Goal: Task Accomplishment & Management: Manage account settings

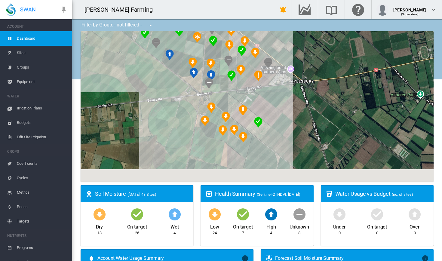
drag, startPoint x: 299, startPoint y: 141, endPoint x: 285, endPoint y: 88, distance: 54.5
click at [285, 88] on div at bounding box center [257, 106] width 353 height 150
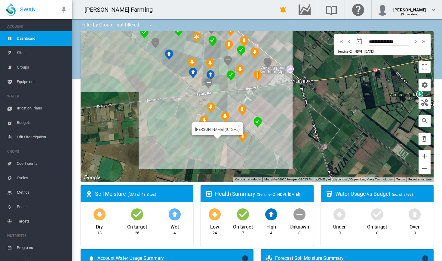
click at [221, 139] on div at bounding box center [218, 137] width 8 height 4
click at [227, 136] on div "[PERSON_NAME] (9.46 Ha)" at bounding box center [257, 106] width 353 height 150
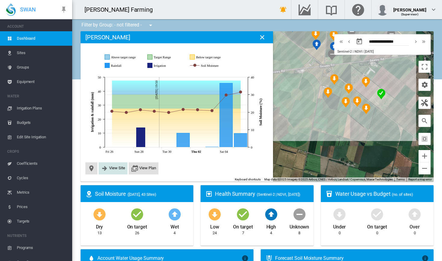
click at [119, 167] on span "View Site" at bounding box center [117, 168] width 16 height 5
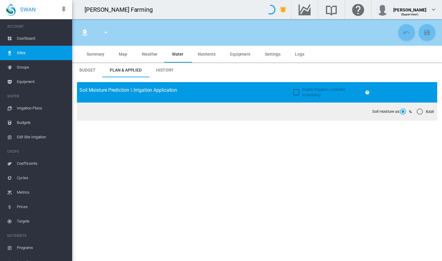
type input "****"
type input "**********"
type input "*********"
type input "***"
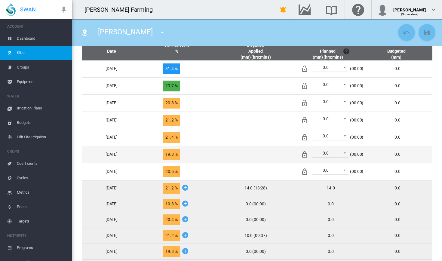
scroll to position [271, 0]
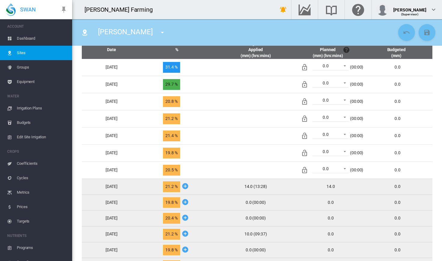
click at [36, 136] on span "Edit Site Irrigation" at bounding box center [42, 137] width 51 height 14
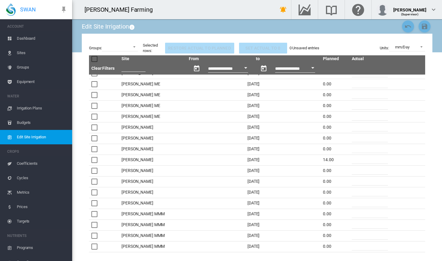
scroll to position [1166, 0]
click at [34, 40] on span "Dashboard" at bounding box center [42, 38] width 51 height 14
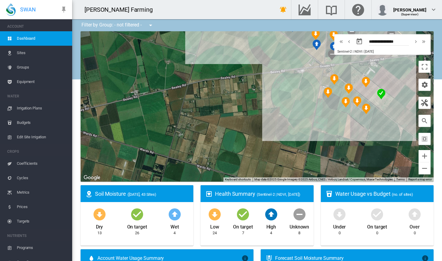
click at [36, 138] on span "Edit Site Irrigation" at bounding box center [42, 137] width 51 height 14
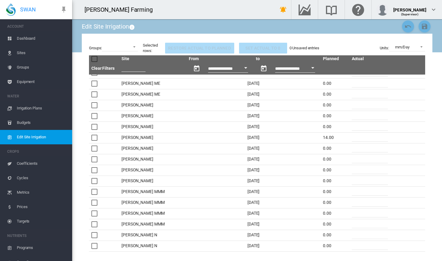
scroll to position [1190, 0]
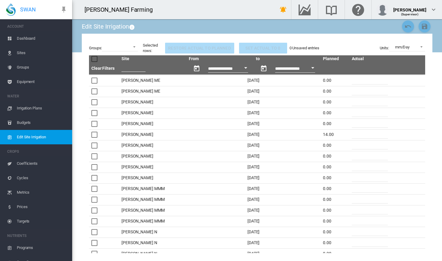
click at [354, 180] on input "*" at bounding box center [370, 177] width 36 height 9
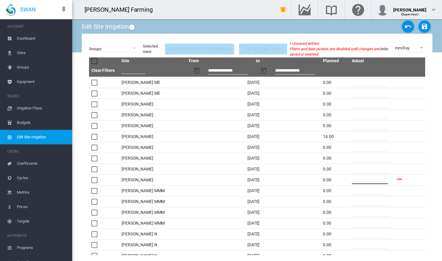
type input "**"
click at [355, 138] on input "**" at bounding box center [370, 136] width 36 height 9
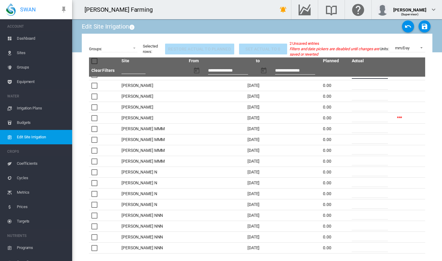
scroll to position [1243, 0]
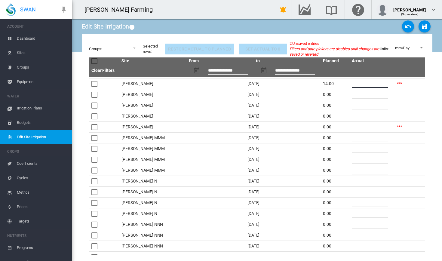
type input "**"
click at [425, 27] on md-icon "icon-content-save" at bounding box center [424, 26] width 7 height 7
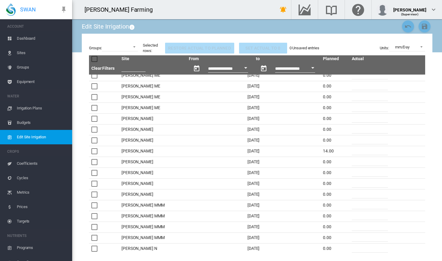
scroll to position [1172, 0]
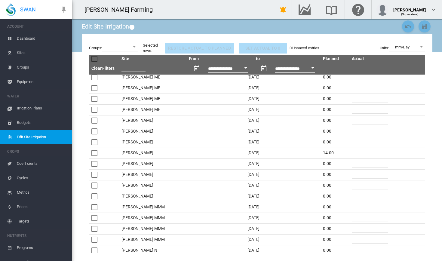
click at [35, 40] on span "Dashboard" at bounding box center [42, 38] width 51 height 14
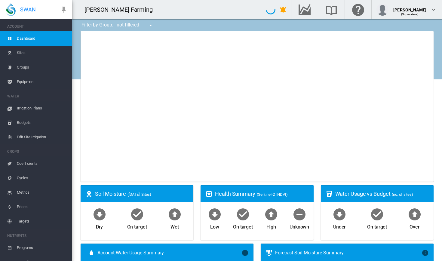
type input "**********"
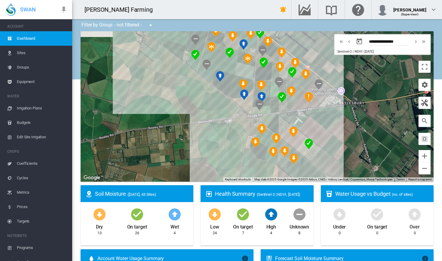
drag, startPoint x: 304, startPoint y: 107, endPoint x: 226, endPoint y: 154, distance: 91.2
click at [226, 154] on div at bounding box center [257, 106] width 353 height 150
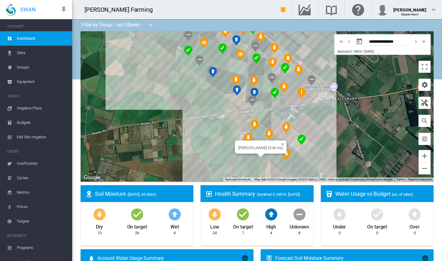
click at [262, 155] on div at bounding box center [261, 156] width 8 height 4
click at [268, 155] on div "[PERSON_NAME] (9.46 Ha)" at bounding box center [257, 106] width 353 height 150
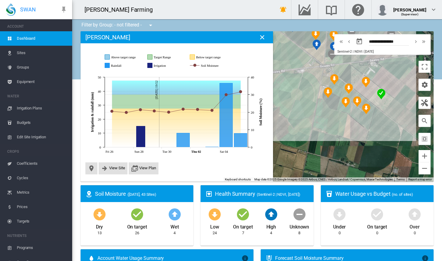
click at [30, 39] on span "Dashboard" at bounding box center [42, 38] width 51 height 14
click at [262, 37] on md-icon "icon-close" at bounding box center [262, 37] width 7 height 7
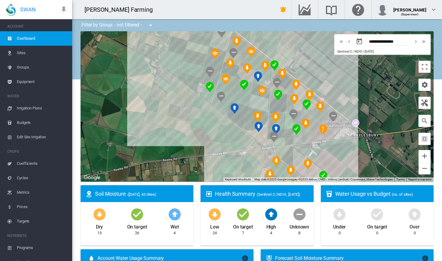
drag, startPoint x: 243, startPoint y: 41, endPoint x: 185, endPoint y: 123, distance: 101.0
click at [185, 123] on div at bounding box center [257, 106] width 353 height 150
click at [20, 139] on span "Edit Site Irrigation" at bounding box center [42, 137] width 51 height 14
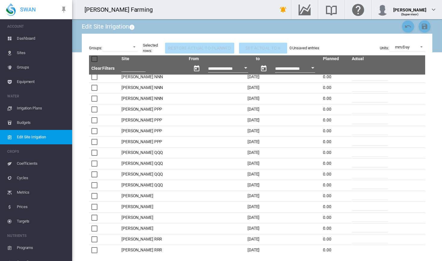
scroll to position [1396, 0]
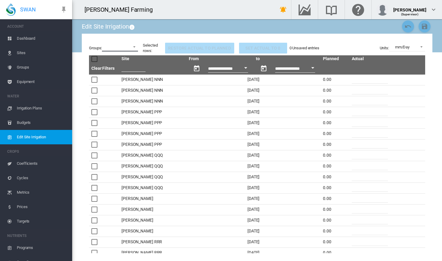
click at [129, 47] on md-select "K-Line + Long-Line Lismore Soils TL Lateral TL Pivot 1 TL Pivot 2 Turbo Rain 1 …" at bounding box center [120, 46] width 36 height 9
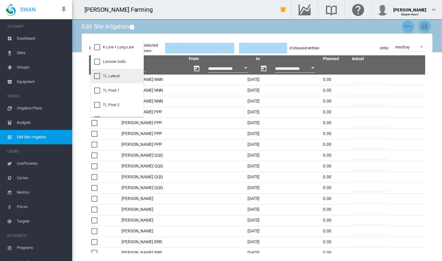
click at [121, 77] on md-option "TL Lateral" at bounding box center [117, 76] width 53 height 14
type input "**"
type input "*"
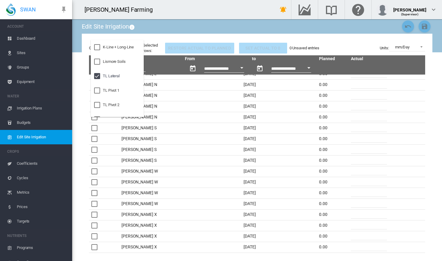
click at [154, 32] on md-backdrop at bounding box center [221, 130] width 442 height 261
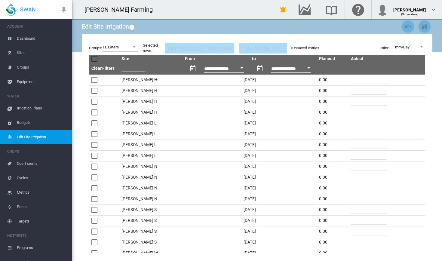
scroll to position [0, 0]
click at [43, 35] on span "Dashboard" at bounding box center [42, 38] width 51 height 14
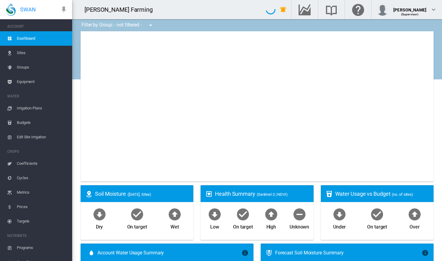
type input "**********"
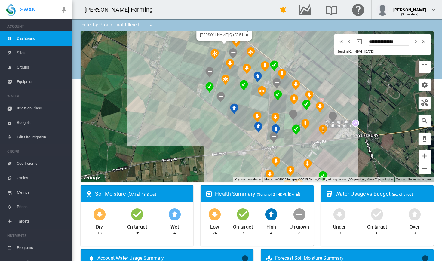
click at [220, 45] on div "[PERSON_NAME] Q (22.5 Ha)" at bounding box center [257, 106] width 353 height 150
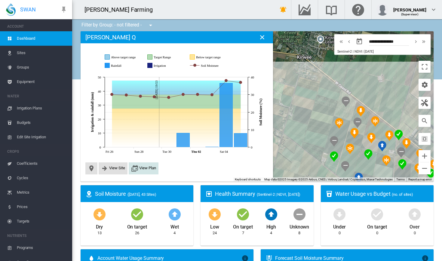
click at [148, 168] on span "View Plan" at bounding box center [147, 168] width 17 height 5
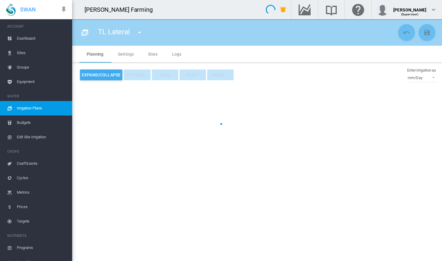
type input "**********"
type input "*"
type input "*****"
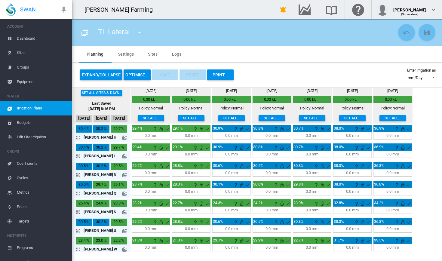
click at [78, 193] on md-icon "icon-arrow-expand" at bounding box center [79, 193] width 7 height 7
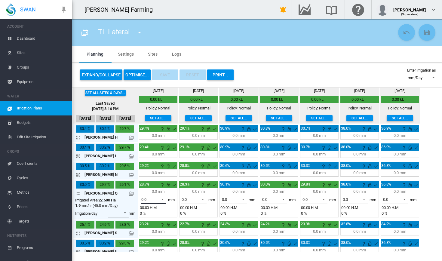
click at [161, 201] on span at bounding box center [160, 198] width 7 height 5
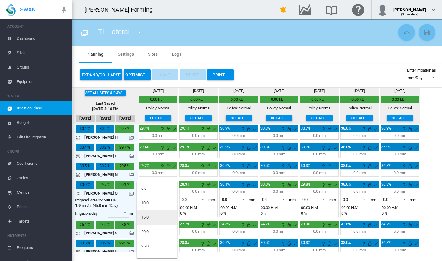
click at [155, 213] on md-option "15.0" at bounding box center [156, 217] width 41 height 14
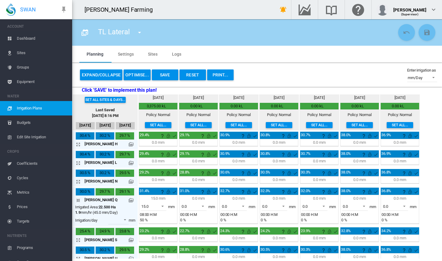
click at [172, 77] on button "Save" at bounding box center [165, 74] width 26 height 11
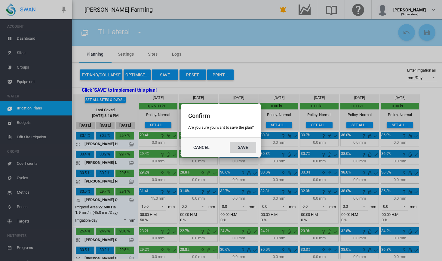
click at [247, 147] on button "Save" at bounding box center [243, 147] width 26 height 11
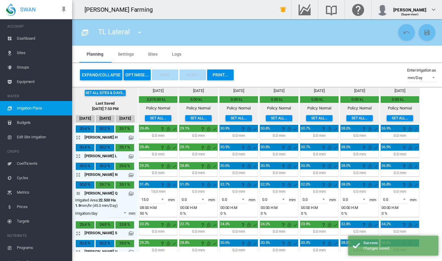
click at [35, 40] on span "Dashboard" at bounding box center [42, 38] width 51 height 14
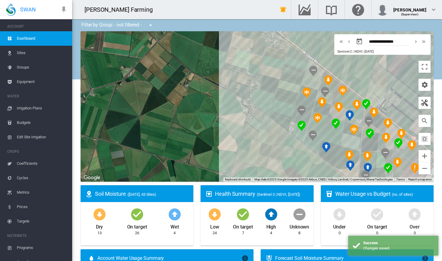
drag, startPoint x: 264, startPoint y: 164, endPoint x: 228, endPoint y: 129, distance: 50.0
click at [228, 129] on div at bounding box center [257, 106] width 353 height 150
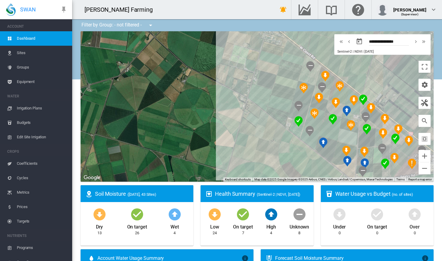
click at [35, 138] on span "Edit Site Irrigation" at bounding box center [42, 137] width 51 height 14
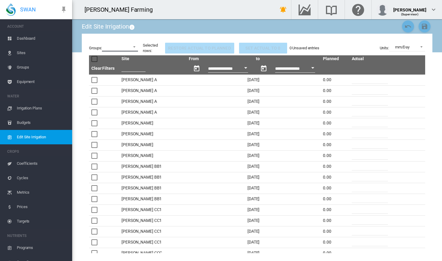
click at [136, 51] on md-select "K-Line + Long-Line Lismore Soils TL Lateral TL Pivot 1 TL Pivot 2 Turbo Rain 1 …" at bounding box center [120, 46] width 36 height 9
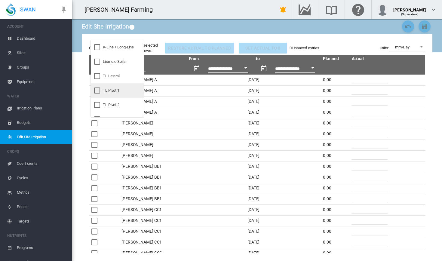
click at [123, 94] on md-option "TL Pivot 1" at bounding box center [117, 90] width 53 height 14
type input "**"
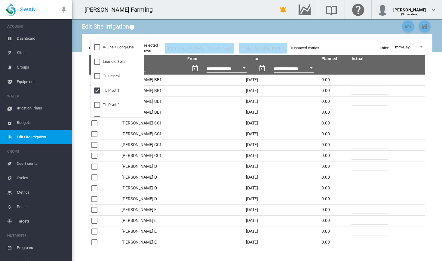
click at [206, 38] on md-backdrop at bounding box center [221, 130] width 442 height 261
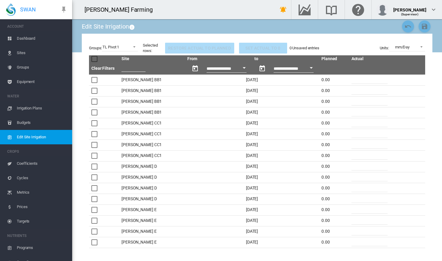
click at [356, 197] on input "*" at bounding box center [369, 198] width 36 height 9
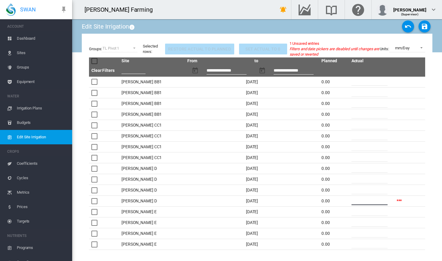
type input "**"
click at [357, 244] on input "*" at bounding box center [369, 243] width 36 height 9
type input "**"
click at [425, 25] on md-icon "icon-content-save" at bounding box center [424, 26] width 7 height 7
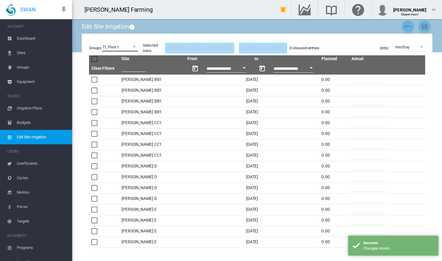
click at [132, 49] on span at bounding box center [132, 46] width 7 height 5
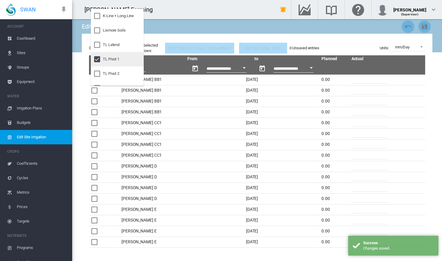
scroll to position [12, 0]
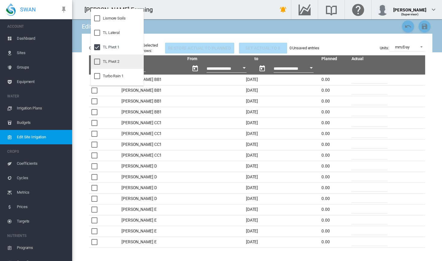
click at [99, 62] on div at bounding box center [97, 62] width 6 height 6
type input "*"
type input "**"
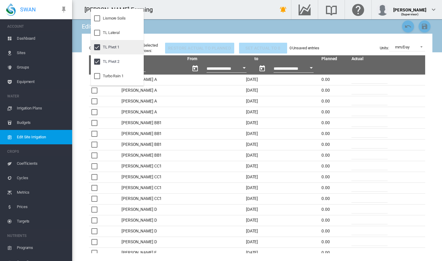
click at [97, 49] on div at bounding box center [97, 47] width 6 height 6
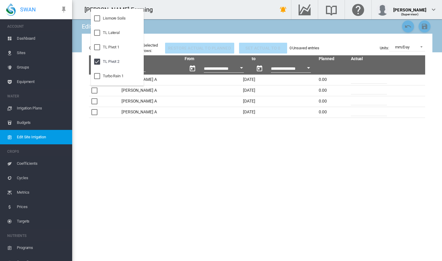
click at [248, 159] on md-backdrop at bounding box center [221, 130] width 442 height 261
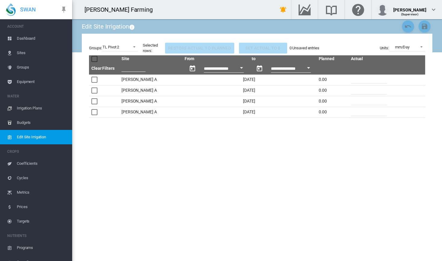
click at [355, 115] on input "*" at bounding box center [369, 111] width 36 height 9
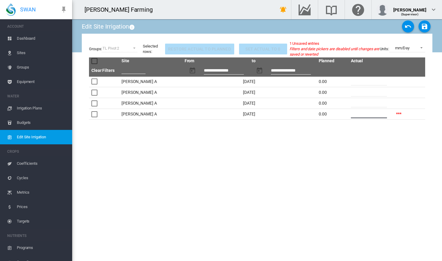
type input "**"
click at [43, 112] on span "Irrigation Plans" at bounding box center [42, 108] width 51 height 14
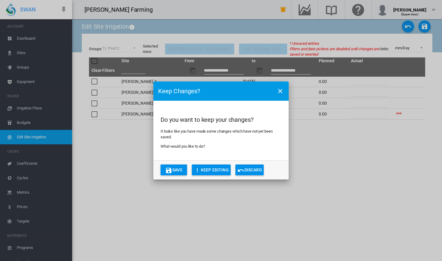
click at [256, 168] on button "Discard" at bounding box center [249, 169] width 28 height 11
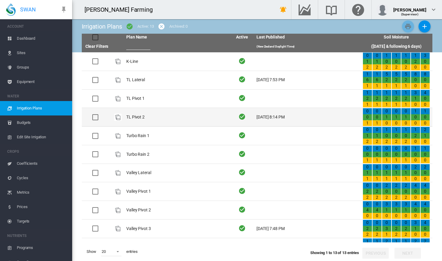
click at [138, 113] on td "TL Pivot 2" at bounding box center [177, 117] width 106 height 18
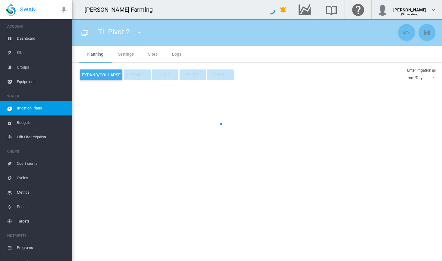
type input "**********"
type input "*"
type input "*****"
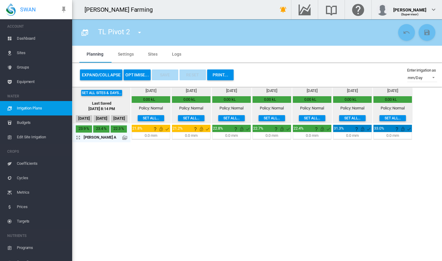
click at [79, 137] on md-icon "icon-arrow-expand" at bounding box center [79, 137] width 7 height 7
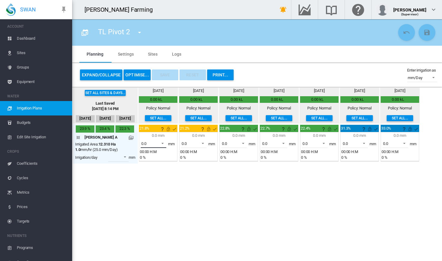
click at [159, 146] on md-select-value "0.0" at bounding box center [154, 143] width 26 height 9
click at [156, 175] on md-option "12.0" at bounding box center [156, 172] width 41 height 14
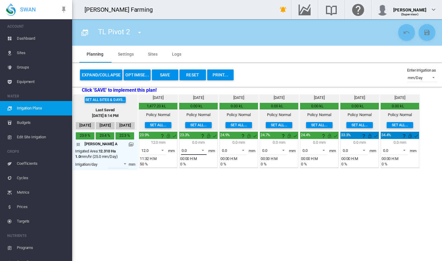
click at [197, 154] on md-select-value "0.0" at bounding box center [194, 150] width 26 height 9
click at [190, 178] on md-option "12.0" at bounding box center [197, 179] width 41 height 14
click at [165, 76] on button "Save" at bounding box center [165, 74] width 26 height 11
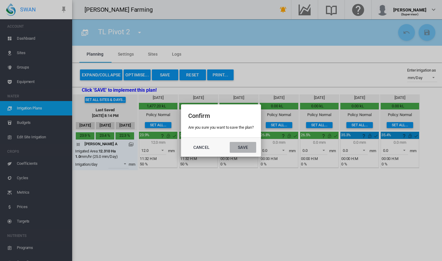
click at [244, 144] on button "Save" at bounding box center [243, 147] width 26 height 11
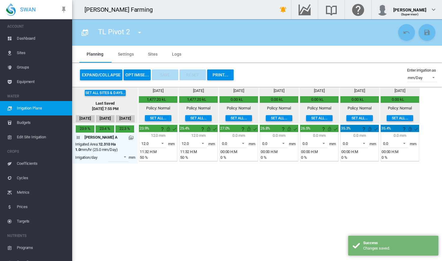
click at [140, 32] on md-icon "icon-menu-down" at bounding box center [139, 32] width 7 height 7
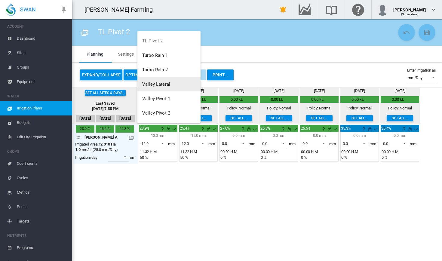
scroll to position [58, 0]
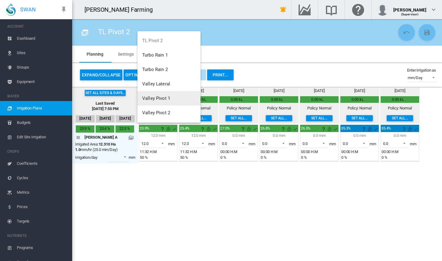
click at [171, 102] on button "Valley Pivot 1" at bounding box center [168, 98] width 63 height 14
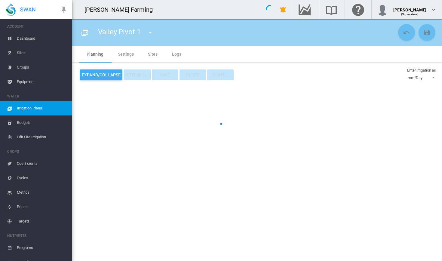
type input "**********"
type input "*"
type input "*****"
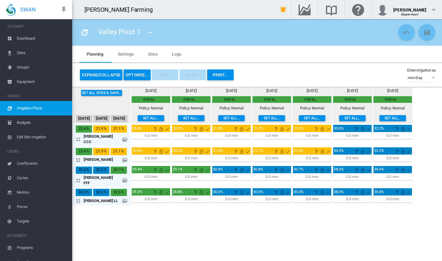
click at [78, 139] on md-icon "icon-arrow-expand" at bounding box center [79, 139] width 7 height 7
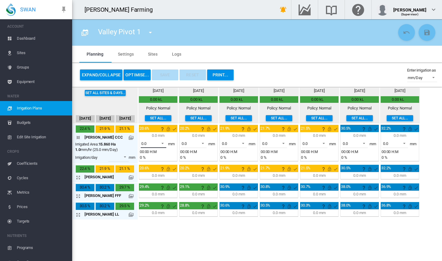
click at [160, 145] on span at bounding box center [160, 142] width 7 height 5
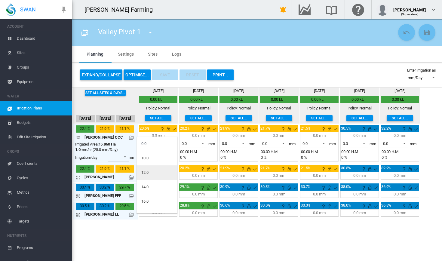
click at [156, 171] on md-option "12.0" at bounding box center [156, 172] width 41 height 14
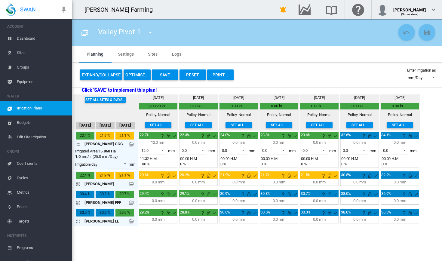
click at [79, 185] on md-icon "icon-arrow-expand" at bounding box center [79, 183] width 7 height 7
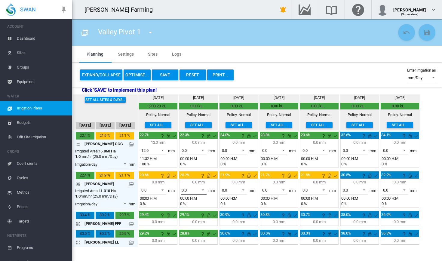
click at [204, 190] on span at bounding box center [201, 189] width 7 height 5
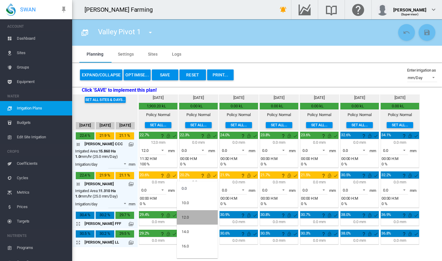
click at [192, 215] on md-option "12.0" at bounding box center [197, 217] width 41 height 14
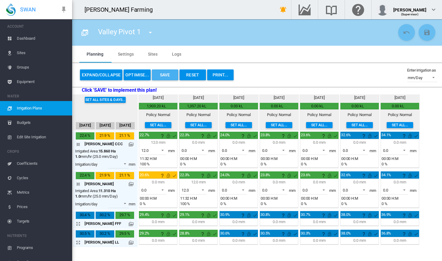
click at [170, 75] on button "Save" at bounding box center [165, 74] width 26 height 11
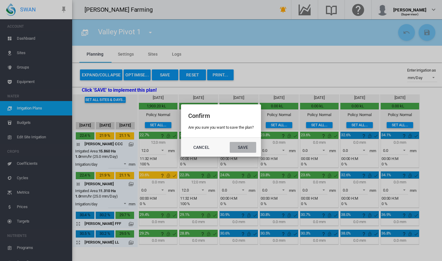
click at [249, 148] on button "Save" at bounding box center [243, 147] width 26 height 11
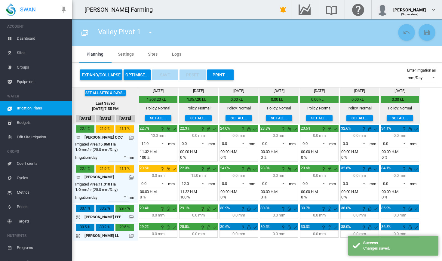
click at [30, 41] on span "Dashboard" at bounding box center [42, 38] width 51 height 14
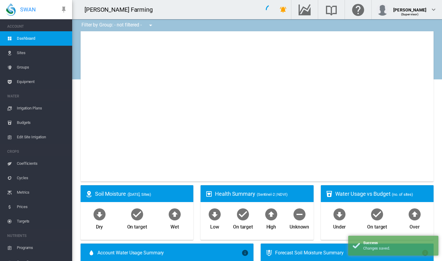
type input "**********"
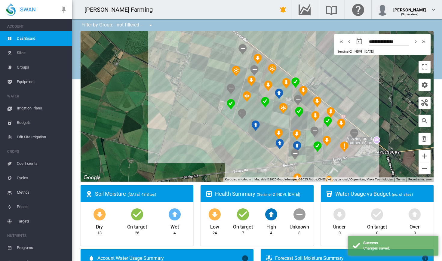
drag, startPoint x: 207, startPoint y: 139, endPoint x: 133, endPoint y: 122, distance: 76.9
click at [133, 122] on div at bounding box center [257, 106] width 353 height 150
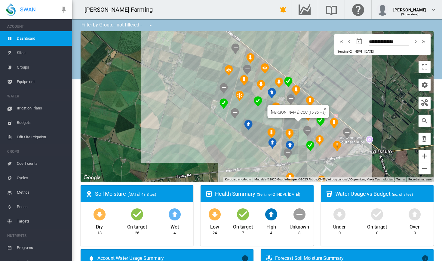
click at [287, 121] on div "Brooker CCC (15.86 Ha)" at bounding box center [257, 106] width 353 height 150
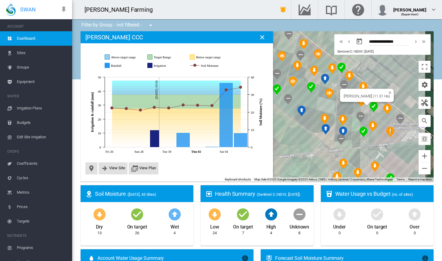
click at [355, 110] on div "Brooker EE (11.31 Ha)" at bounding box center [257, 106] width 353 height 150
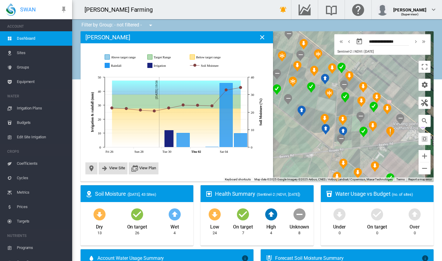
click at [263, 38] on md-icon "icon-close" at bounding box center [262, 37] width 7 height 7
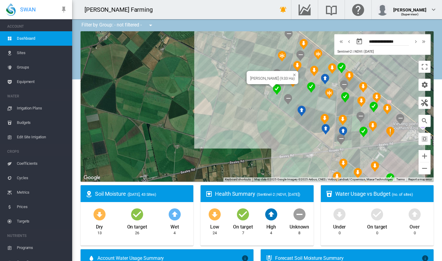
click at [272, 97] on div "[PERSON_NAME] (9.33 Ha)" at bounding box center [257, 106] width 353 height 150
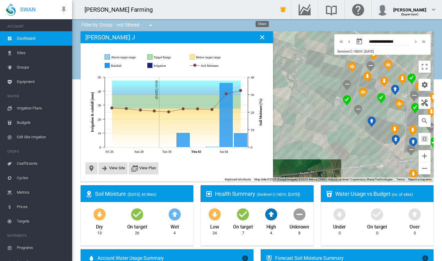
click at [260, 37] on md-icon "icon-close" at bounding box center [262, 37] width 7 height 7
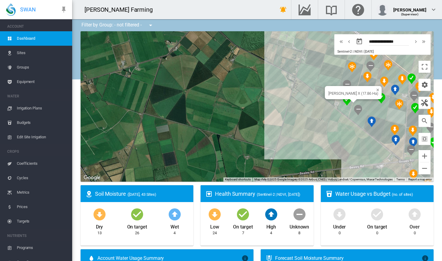
click at [363, 102] on div "Brooker X (17.86 Ha)" at bounding box center [257, 106] width 353 height 150
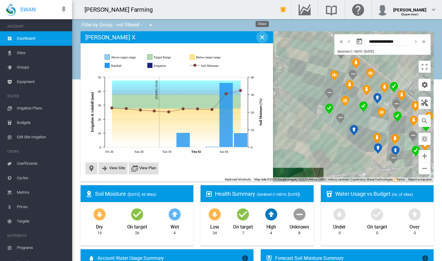
click at [263, 41] on button "Close" at bounding box center [262, 37] width 12 height 12
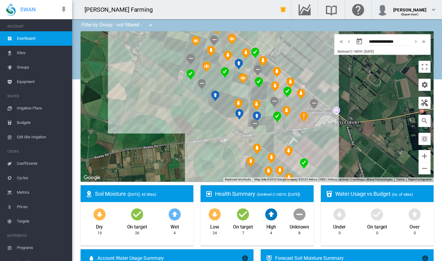
drag, startPoint x: 293, startPoint y: 119, endPoint x: 153, endPoint y: 85, distance: 143.9
click at [153, 85] on div at bounding box center [257, 106] width 353 height 150
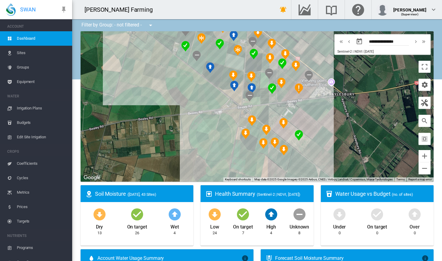
drag, startPoint x: 185, startPoint y: 129, endPoint x: 181, endPoint y: 97, distance: 32.1
click at [181, 97] on div at bounding box center [257, 106] width 353 height 150
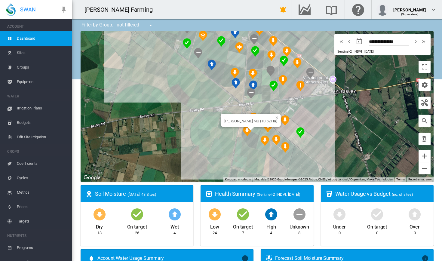
click at [258, 129] on div "Brooker MB (10.52 Ha)" at bounding box center [257, 106] width 353 height 150
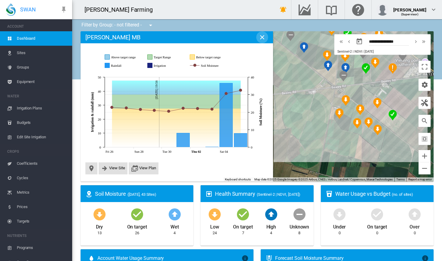
click at [262, 37] on md-icon "icon-close" at bounding box center [262, 37] width 7 height 7
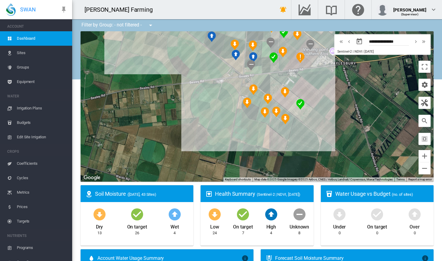
drag, startPoint x: 262, startPoint y: 139, endPoint x: 165, endPoint y: 132, distance: 97.4
click at [165, 132] on div at bounding box center [257, 106] width 353 height 150
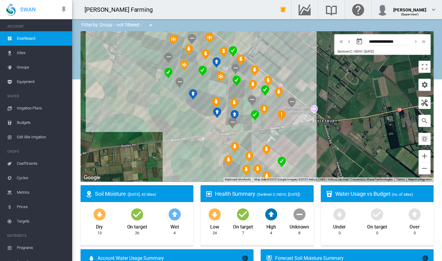
drag, startPoint x: 198, startPoint y: 93, endPoint x: 182, endPoint y: 153, distance: 62.2
click at [182, 153] on div at bounding box center [257, 106] width 353 height 150
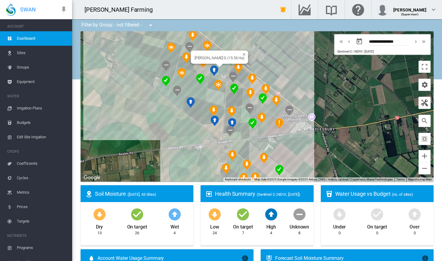
click at [221, 70] on div "Brooker G (15.56 Ha)" at bounding box center [257, 106] width 353 height 150
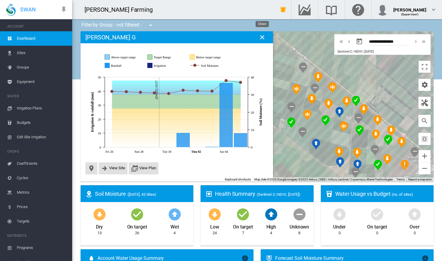
click at [264, 40] on md-icon "icon-close" at bounding box center [262, 37] width 7 height 7
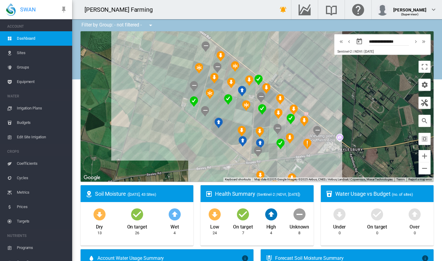
drag, startPoint x: 245, startPoint y: 121, endPoint x: 152, endPoint y: 100, distance: 95.5
click at [152, 100] on div at bounding box center [257, 106] width 353 height 150
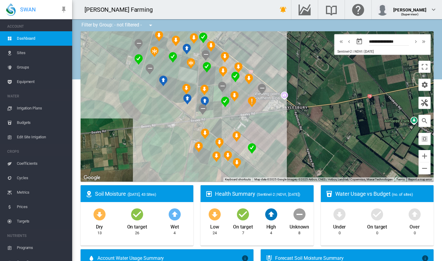
drag, startPoint x: 189, startPoint y: 152, endPoint x: 135, endPoint y: 112, distance: 67.6
click at [135, 112] on div at bounding box center [257, 106] width 353 height 150
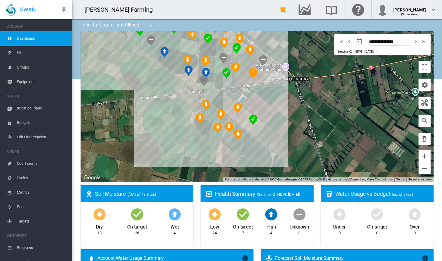
drag, startPoint x: 150, startPoint y: 151, endPoint x: 151, endPoint y: 121, distance: 29.8
click at [151, 121] on div at bounding box center [257, 106] width 353 height 150
click at [241, 119] on div "Brooker HH (17.24 Ha)" at bounding box center [257, 106] width 353 height 150
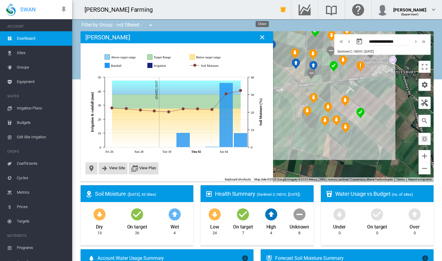
click at [262, 38] on md-icon "icon-close" at bounding box center [262, 37] width 7 height 7
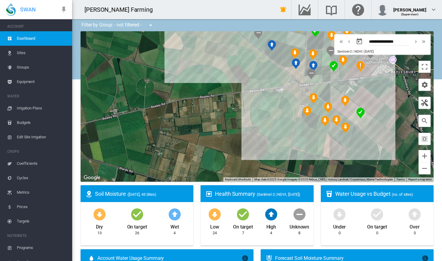
click at [38, 35] on span "Dashboard" at bounding box center [42, 38] width 51 height 14
click at [310, 13] on md-icon "Go to the Data Hub" at bounding box center [304, 9] width 14 height 7
